Goal: Task Accomplishment & Management: Use online tool/utility

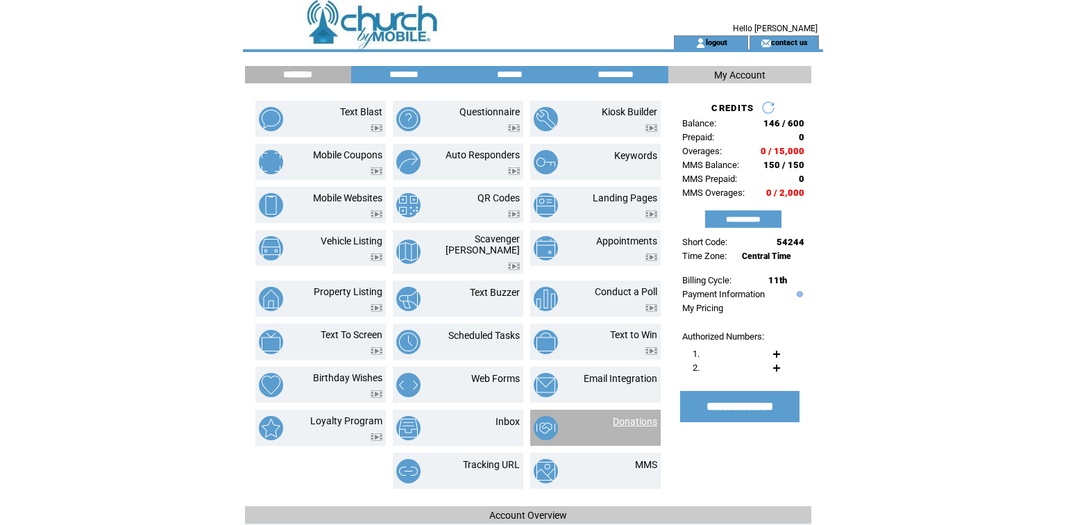
click at [631, 427] on link "Donations" at bounding box center [635, 421] width 44 height 11
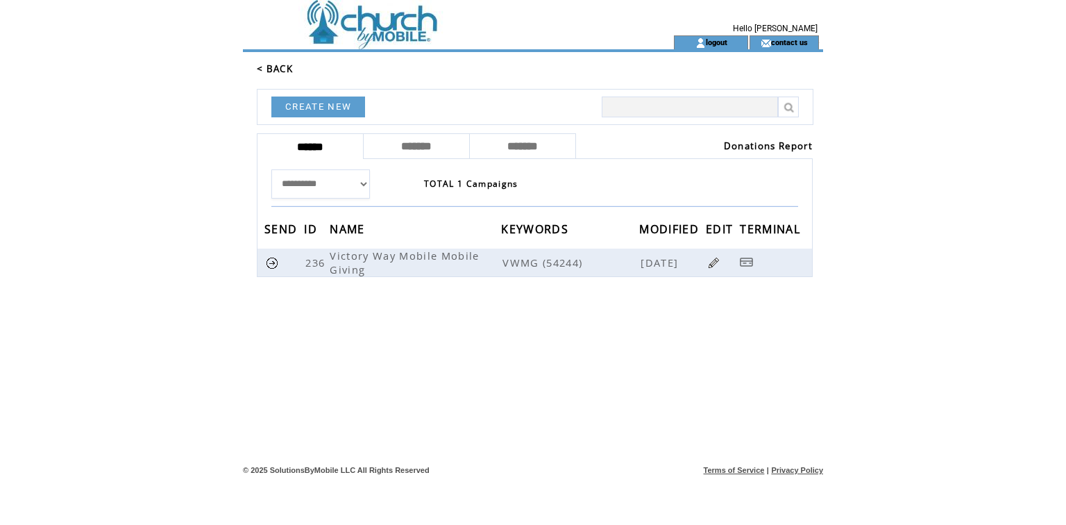
click at [774, 152] on link "Donations Report" at bounding box center [768, 145] width 89 height 12
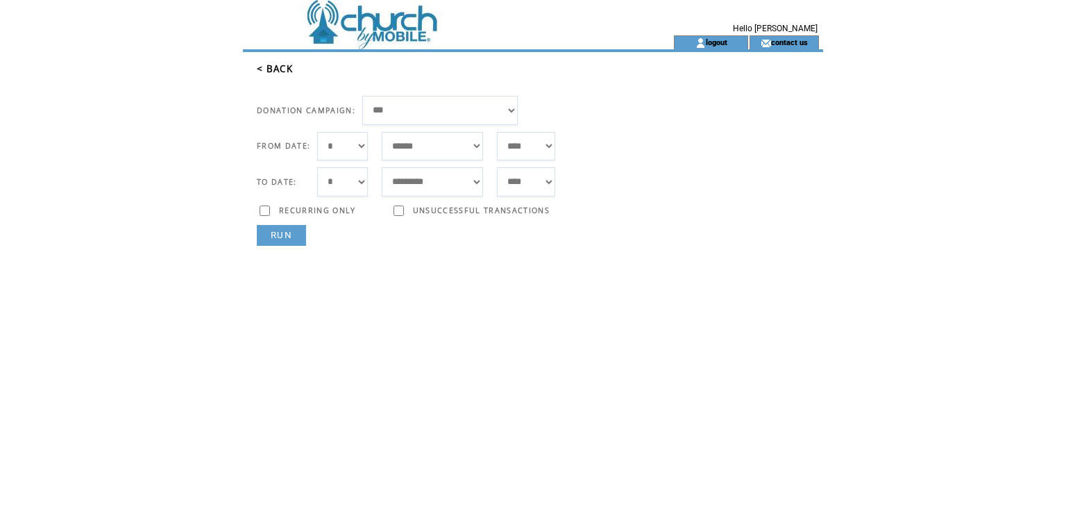
select select "*"
select select "***"
click at [296, 246] on link "RUN" at bounding box center [281, 235] width 49 height 21
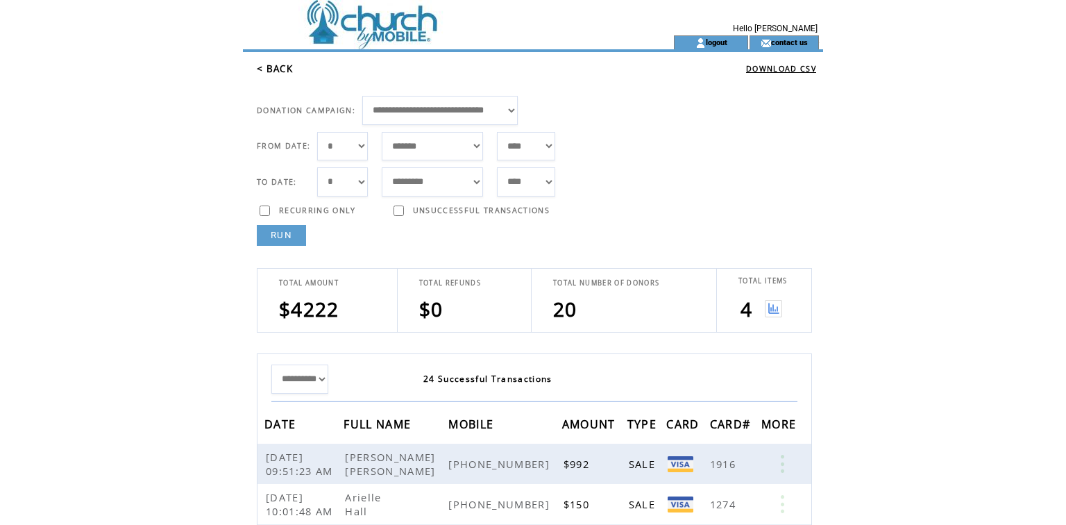
click at [774, 317] on img at bounding box center [773, 308] width 17 height 17
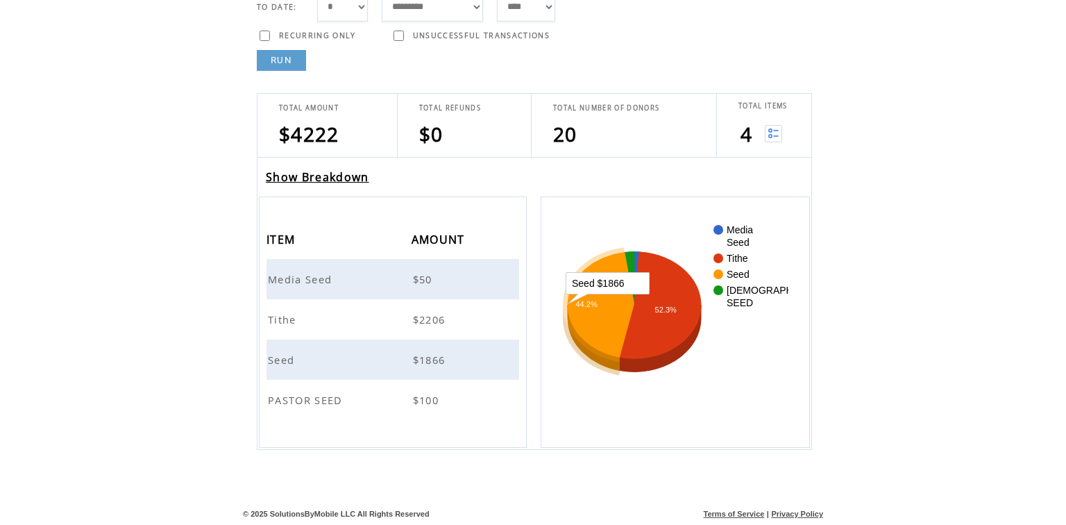
scroll to position [204, 0]
click at [767, 395] on rect "A chart." at bounding box center [675, 322] width 226 height 208
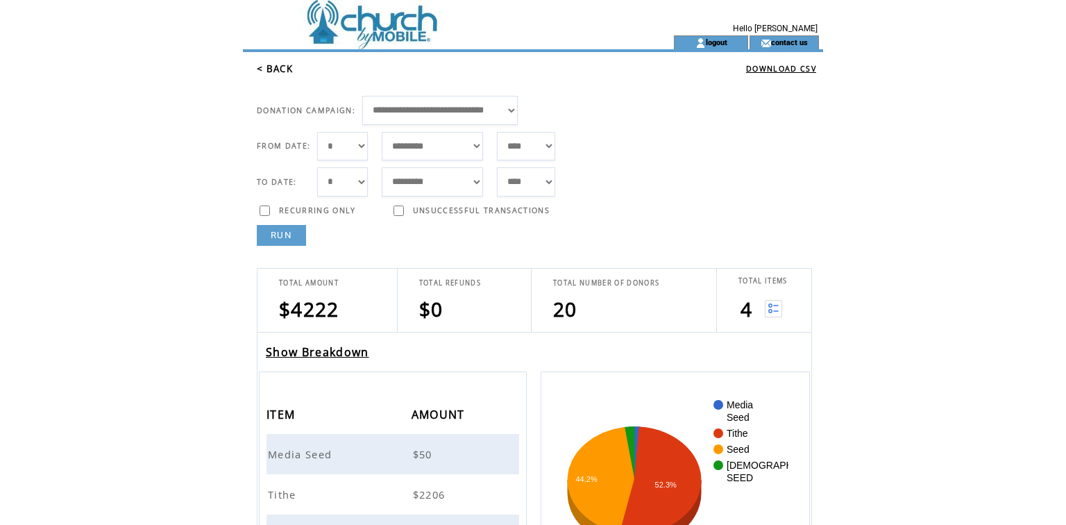
scroll to position [0, 0]
click at [754, 74] on link "DOWNLOAD CSV" at bounding box center [781, 69] width 70 height 10
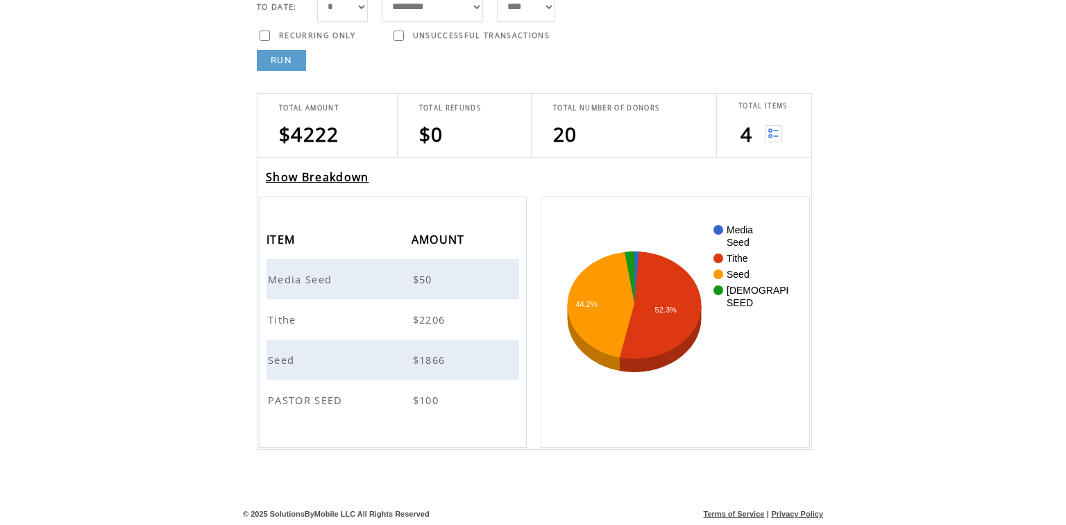
scroll to position [239, 0]
